Goal: Obtain resource: Obtain resource

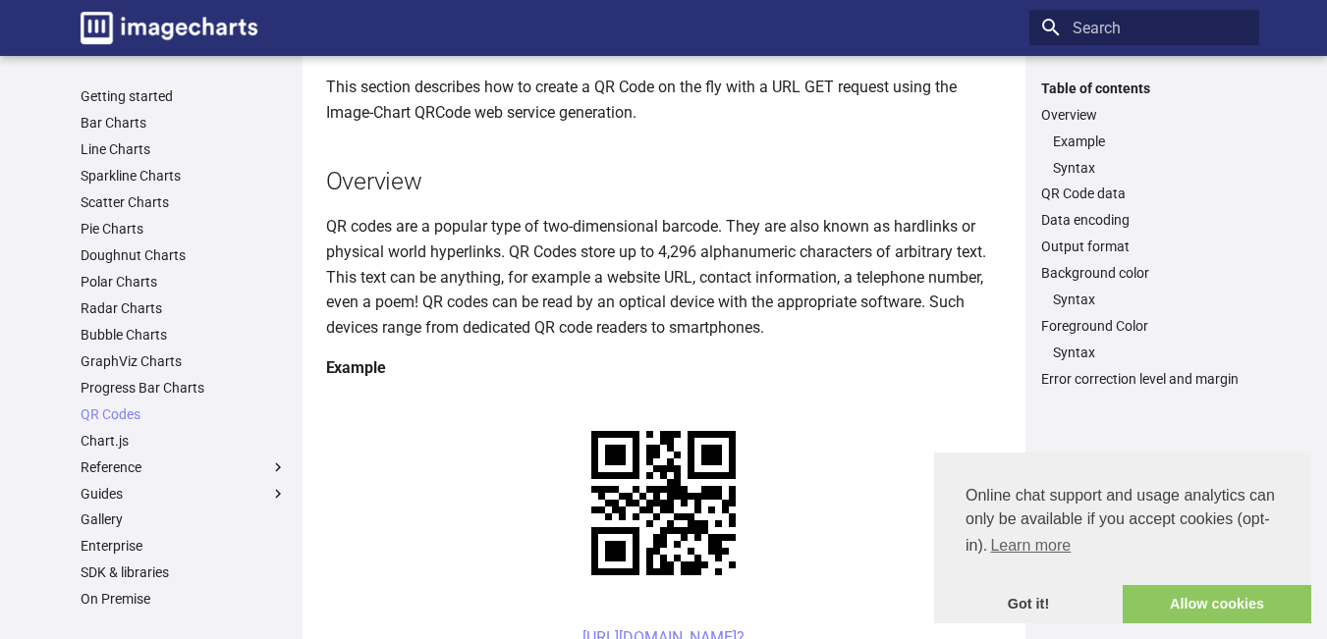
scroll to position [98, 0]
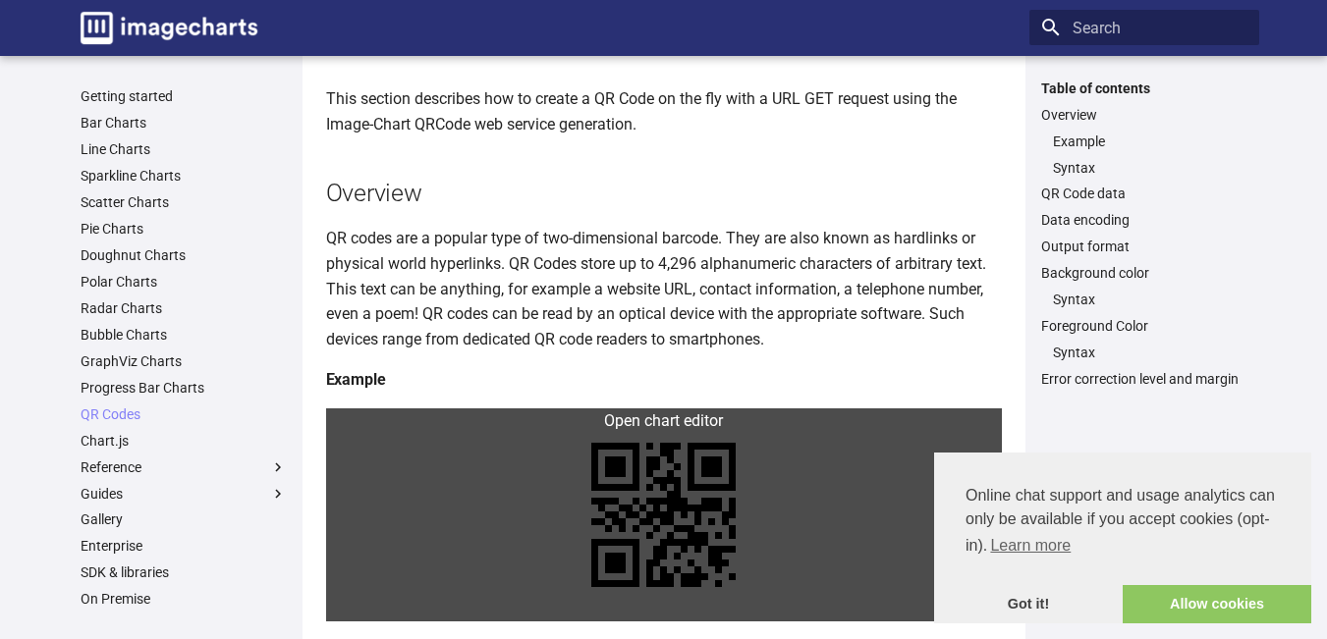
click at [592, 415] on link at bounding box center [664, 514] width 676 height 213
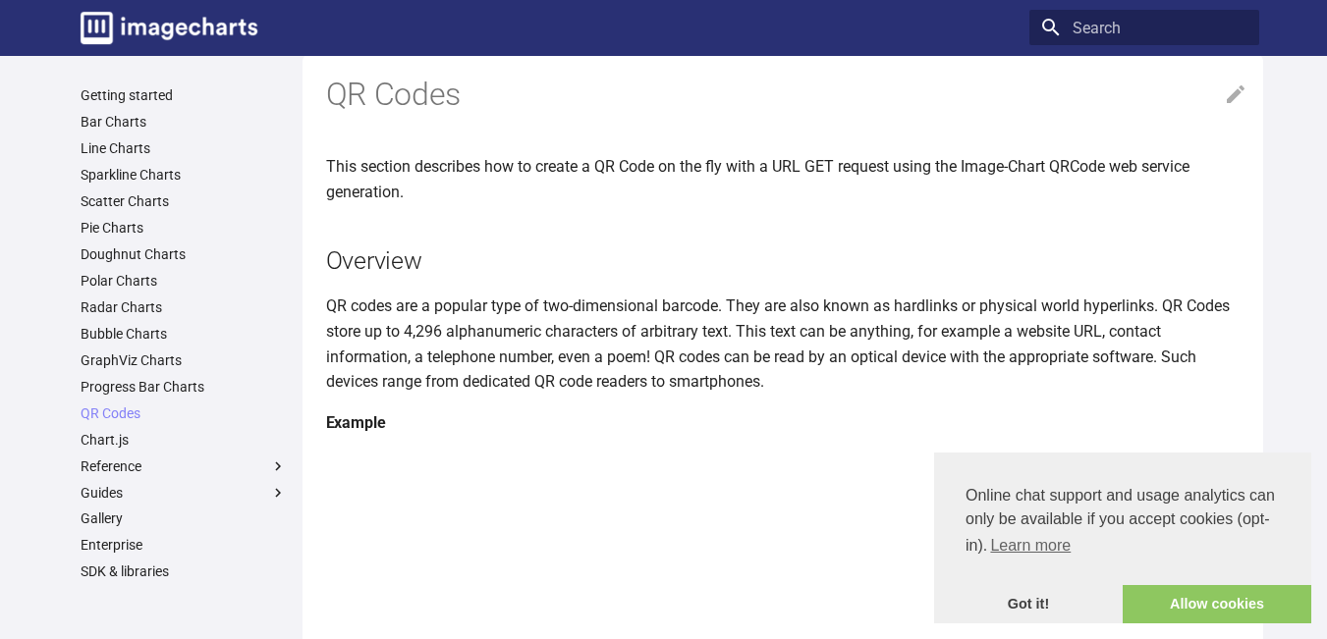
scroll to position [0, 0]
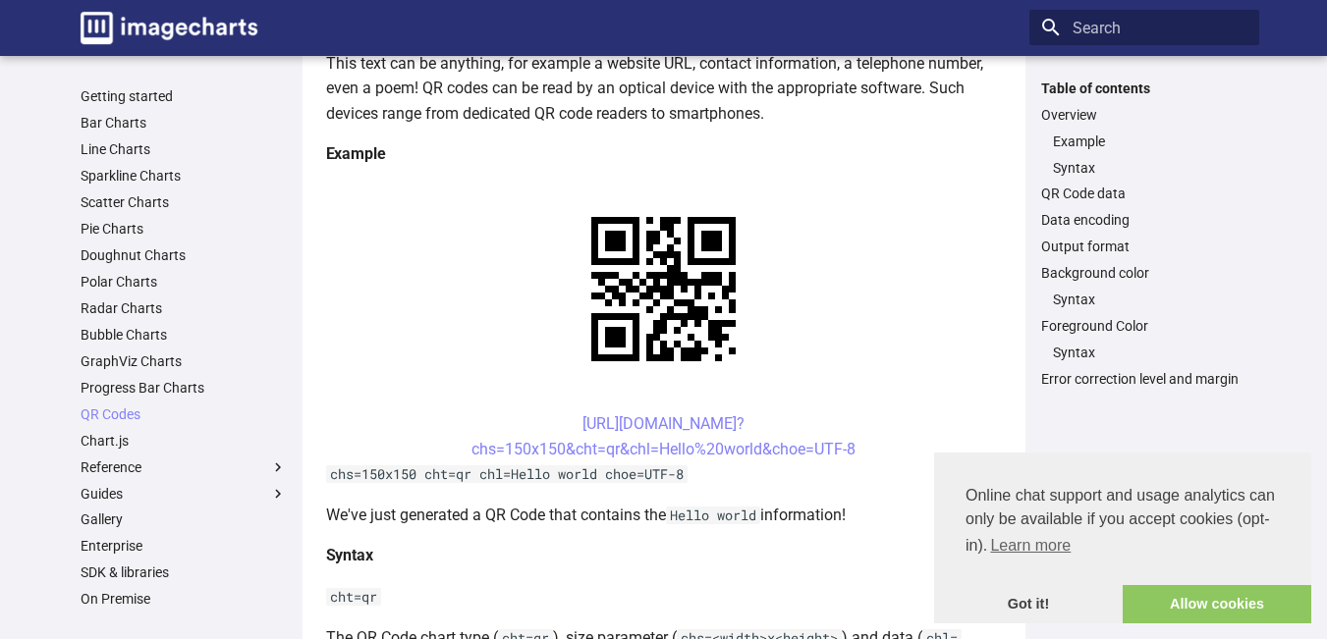
scroll to position [393, 0]
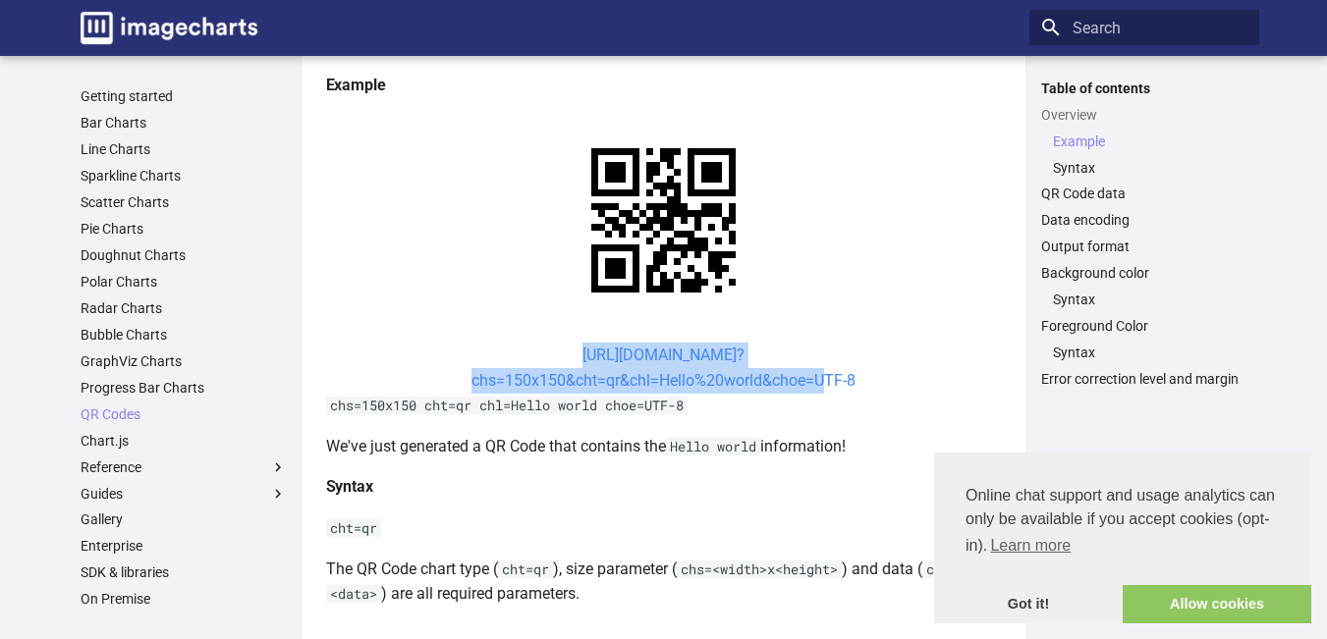
drag, startPoint x: 548, startPoint y: 356, endPoint x: 817, endPoint y: 387, distance: 270.8
click at [817, 387] on center "https://image-charts.com/chart? chs=150x150&cht=qr&chl=Hello%20world&choe=UTF-8" at bounding box center [664, 368] width 676 height 50
copy link "https://image-charts.com/chart? chs=150x150&cht=qr&chl=Hello%20world&choe="
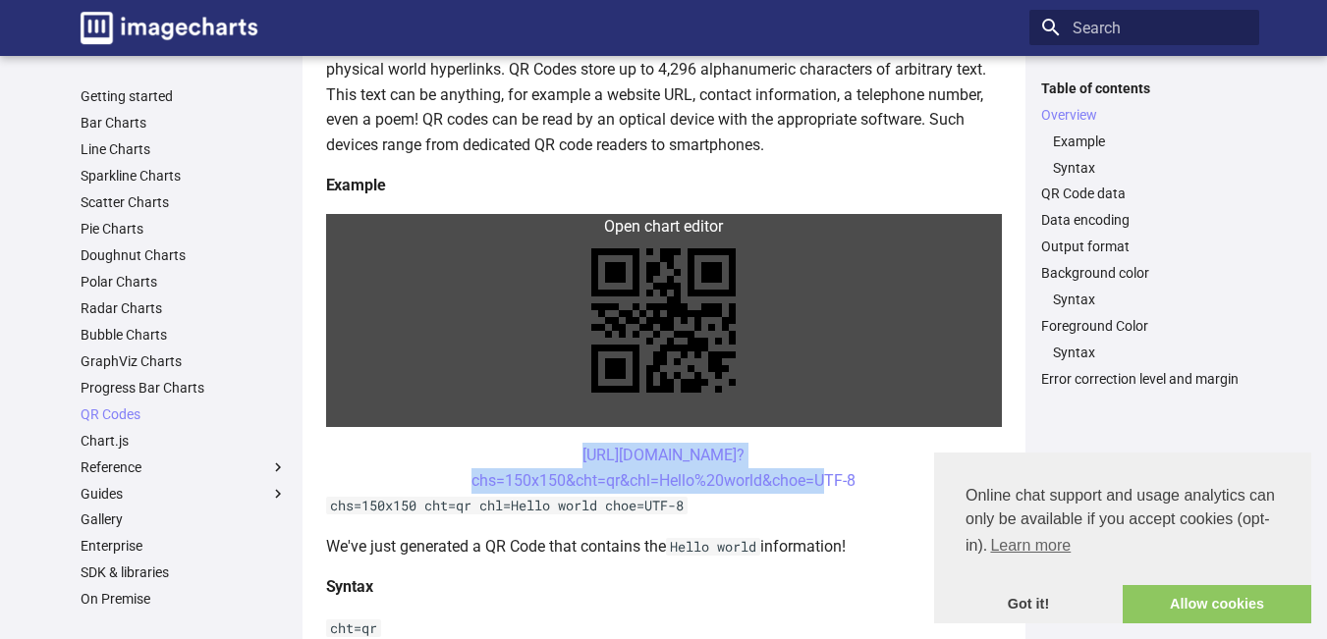
scroll to position [295, 0]
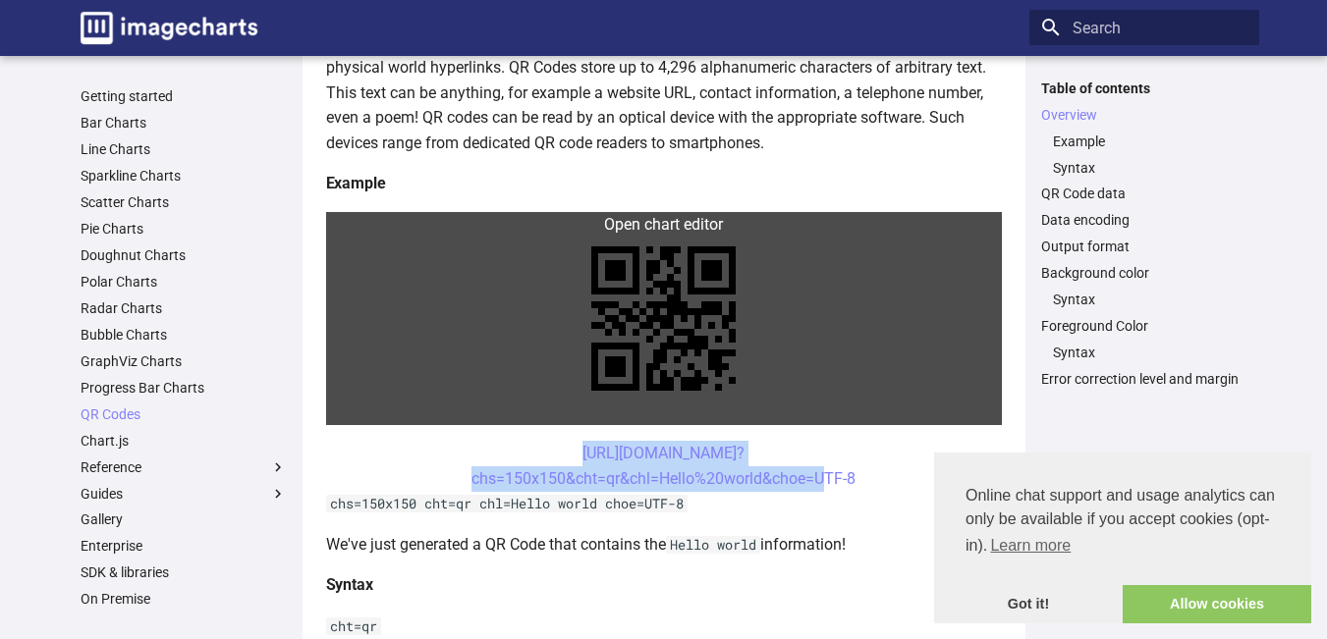
drag, startPoint x: 688, startPoint y: 320, endPoint x: 672, endPoint y: 324, distance: 17.1
click at [672, 324] on link at bounding box center [664, 318] width 676 height 213
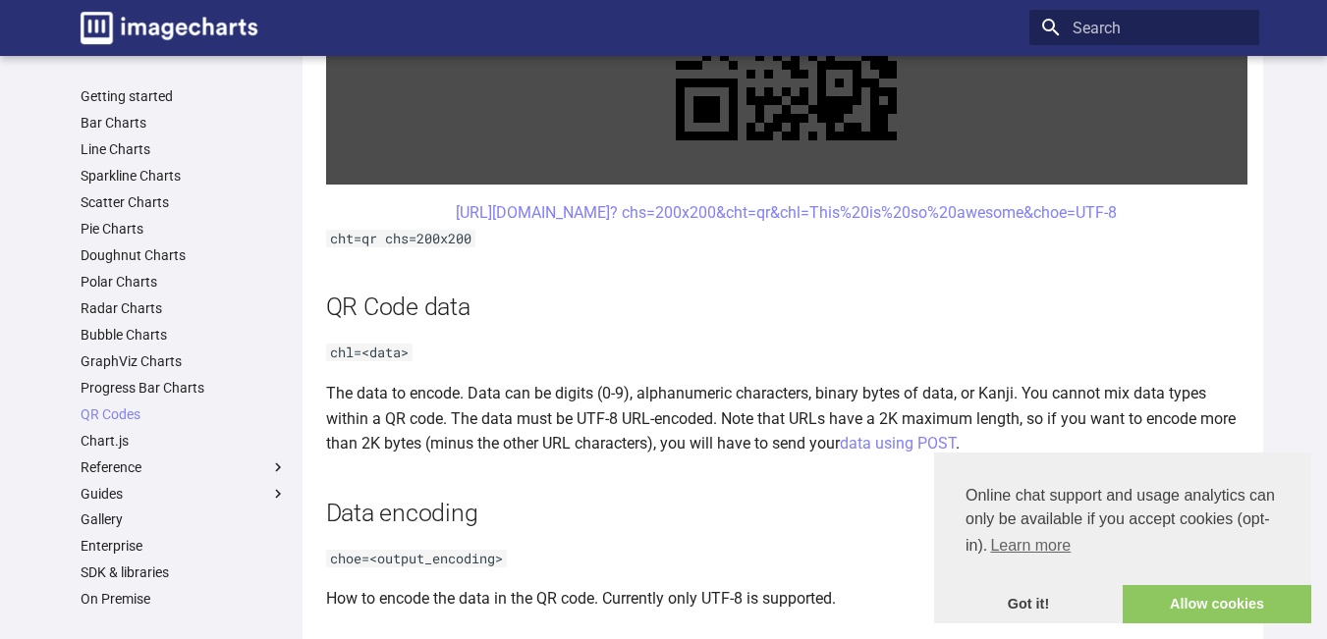
scroll to position [1276, 0]
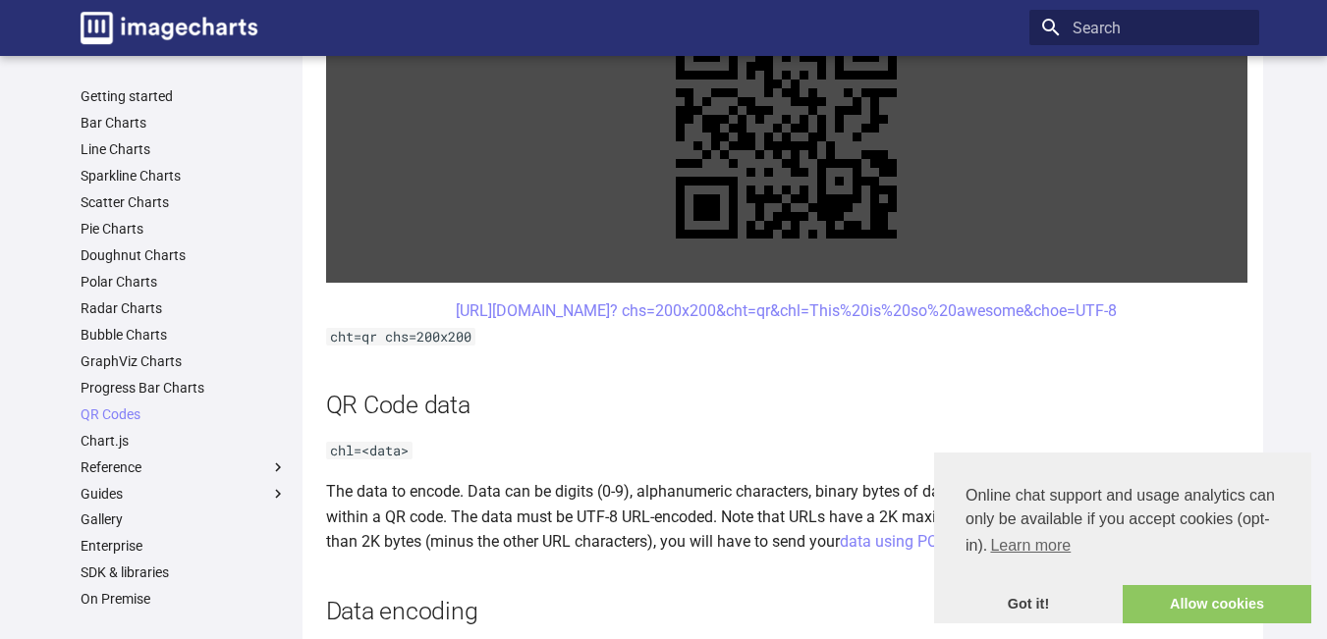
click at [786, 203] on link at bounding box center [786, 127] width 921 height 309
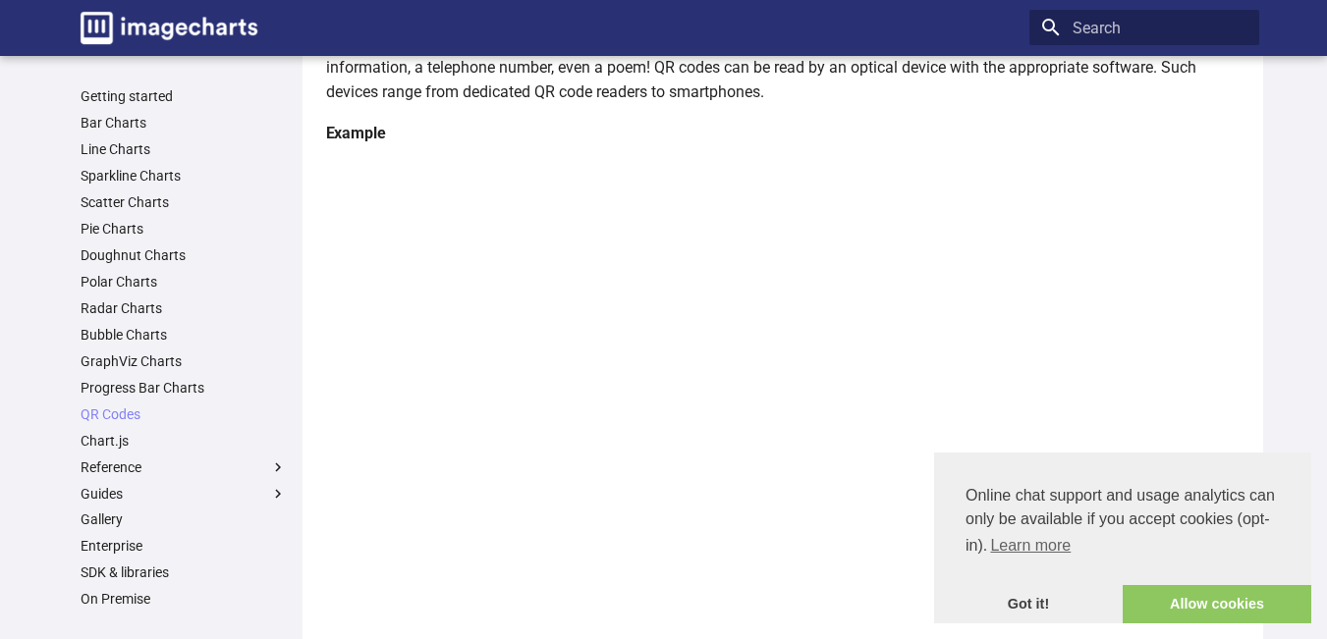
scroll to position [295, 0]
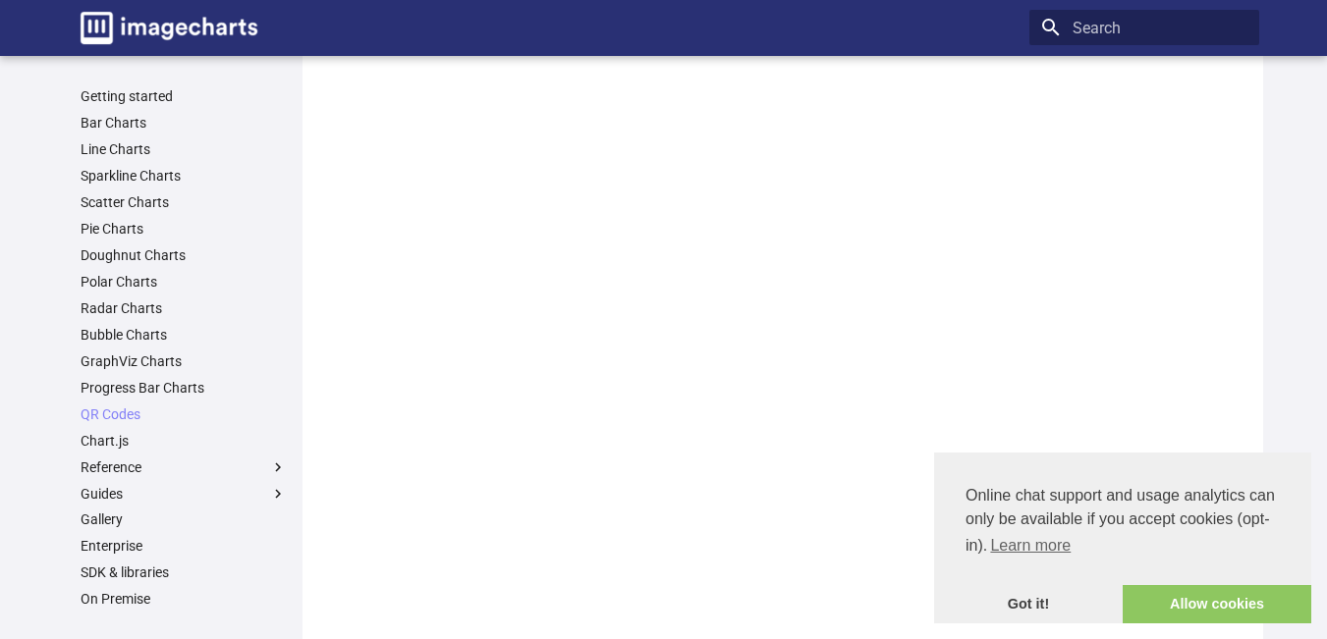
scroll to position [1669, 0]
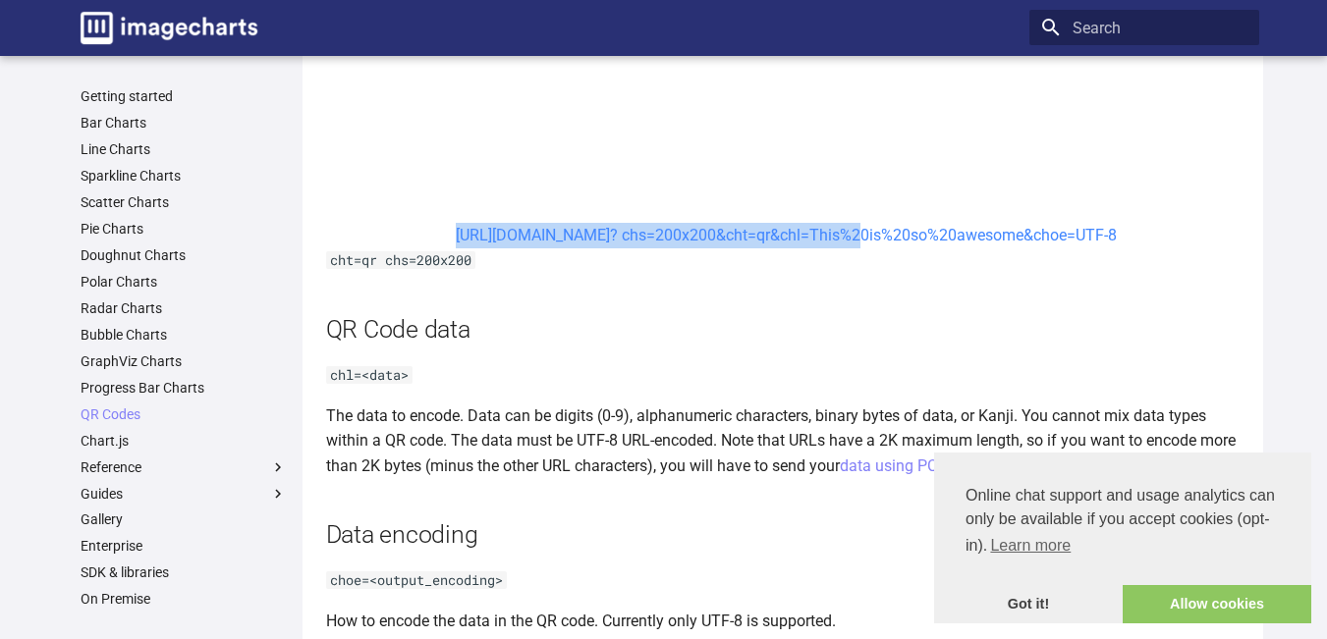
drag, startPoint x: 413, startPoint y: 231, endPoint x: 795, endPoint y: 234, distance: 382.0
click at [795, 234] on center "[URL][DOMAIN_NAME]? chs=200x200&cht=qr&chl=This%20is%20so%20awesome&choe=UTF-8" at bounding box center [786, 236] width 921 height 26
